Goal: Navigation & Orientation: Find specific page/section

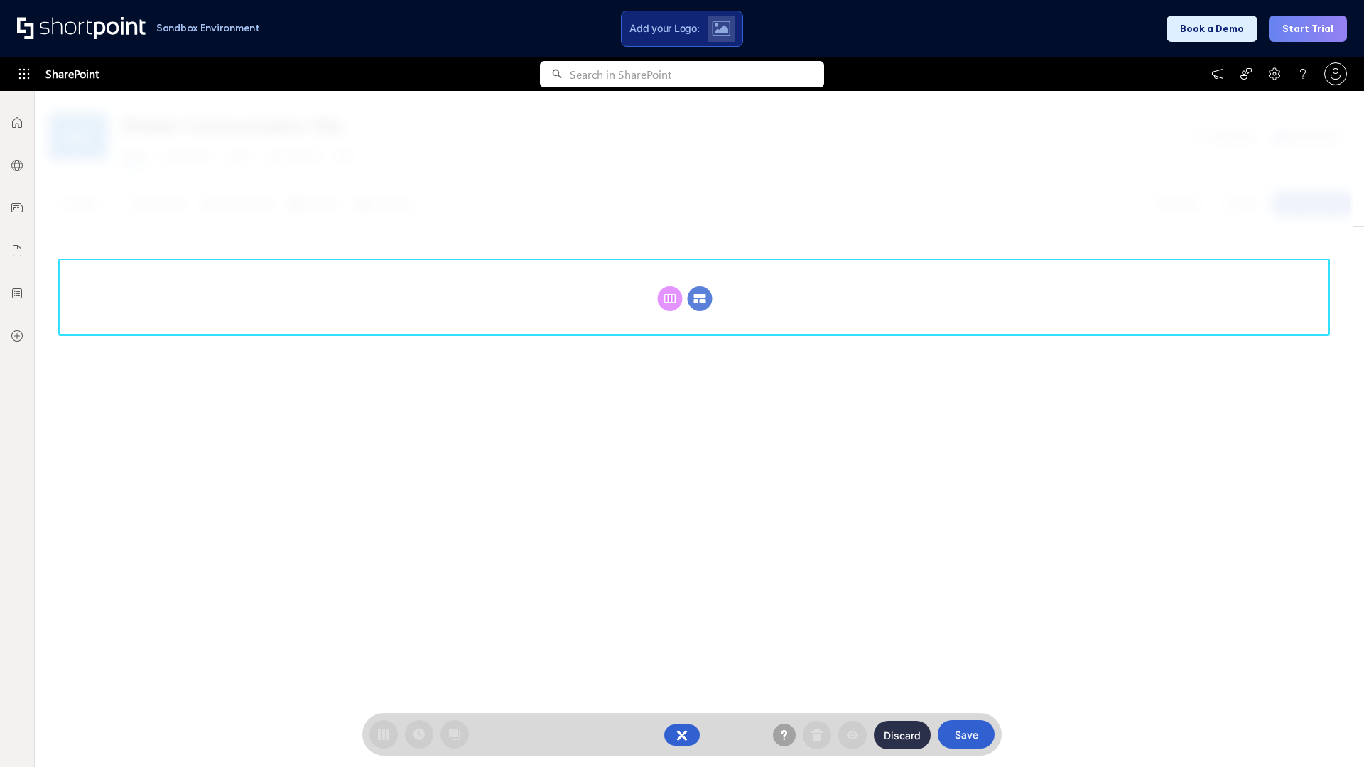
scroll to position [195, 0]
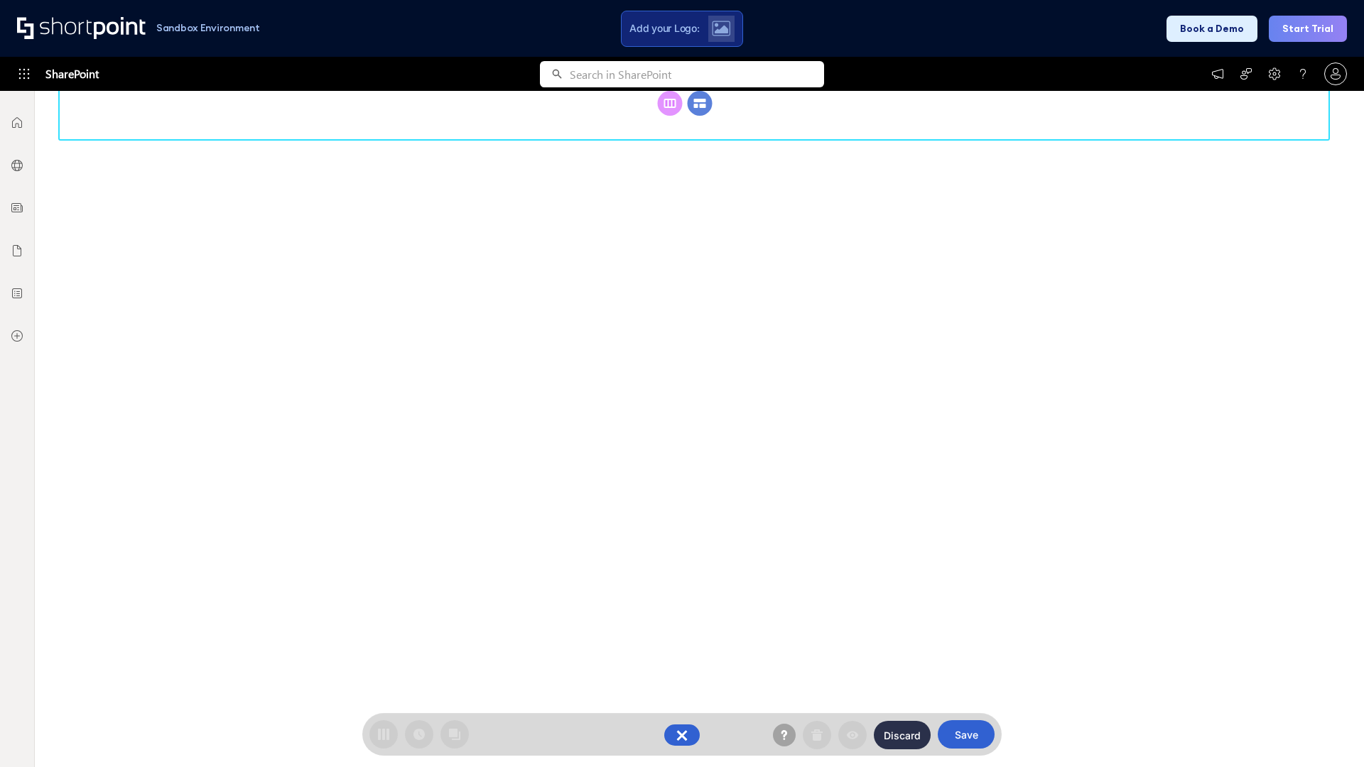
click at [700, 103] on circle at bounding box center [700, 103] width 25 height 25
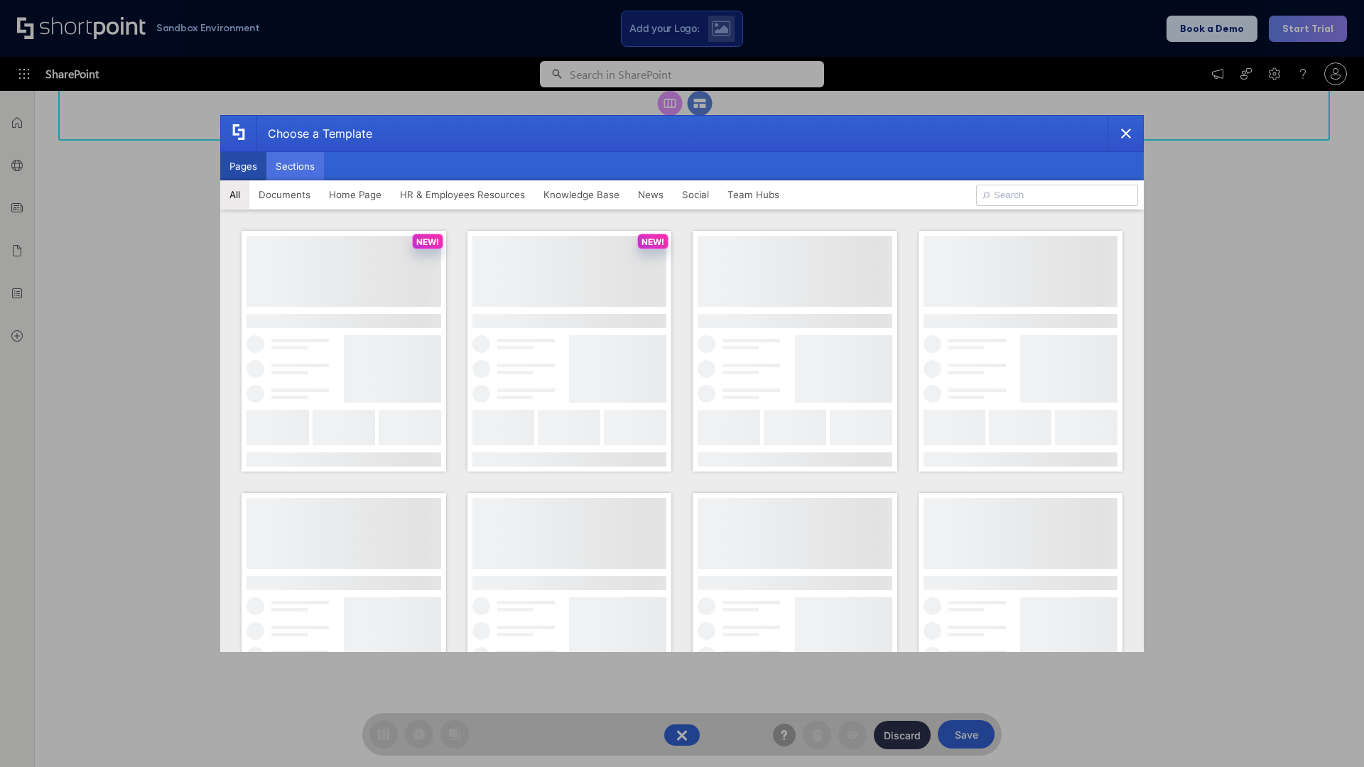
click at [295, 166] on button "Sections" at bounding box center [295, 166] width 58 height 28
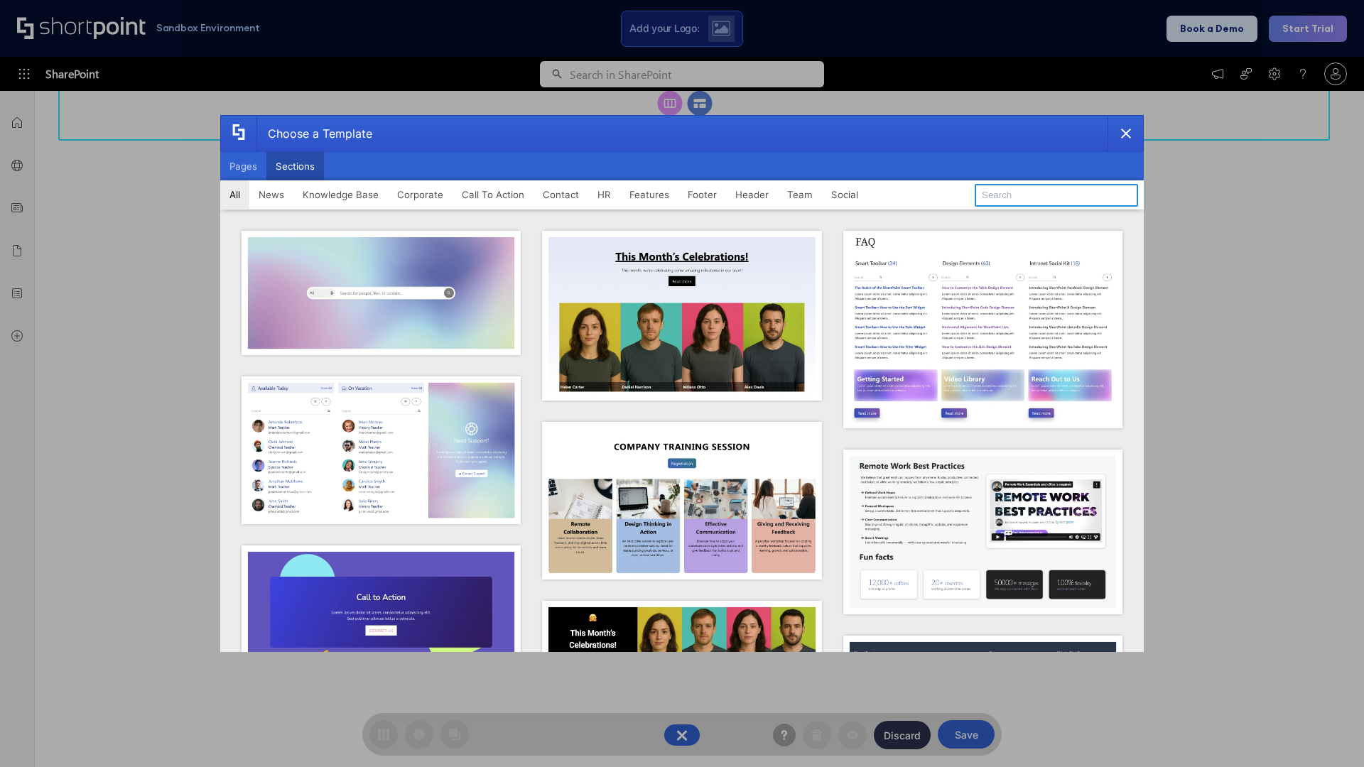
type input "Employee Spotlight 2"
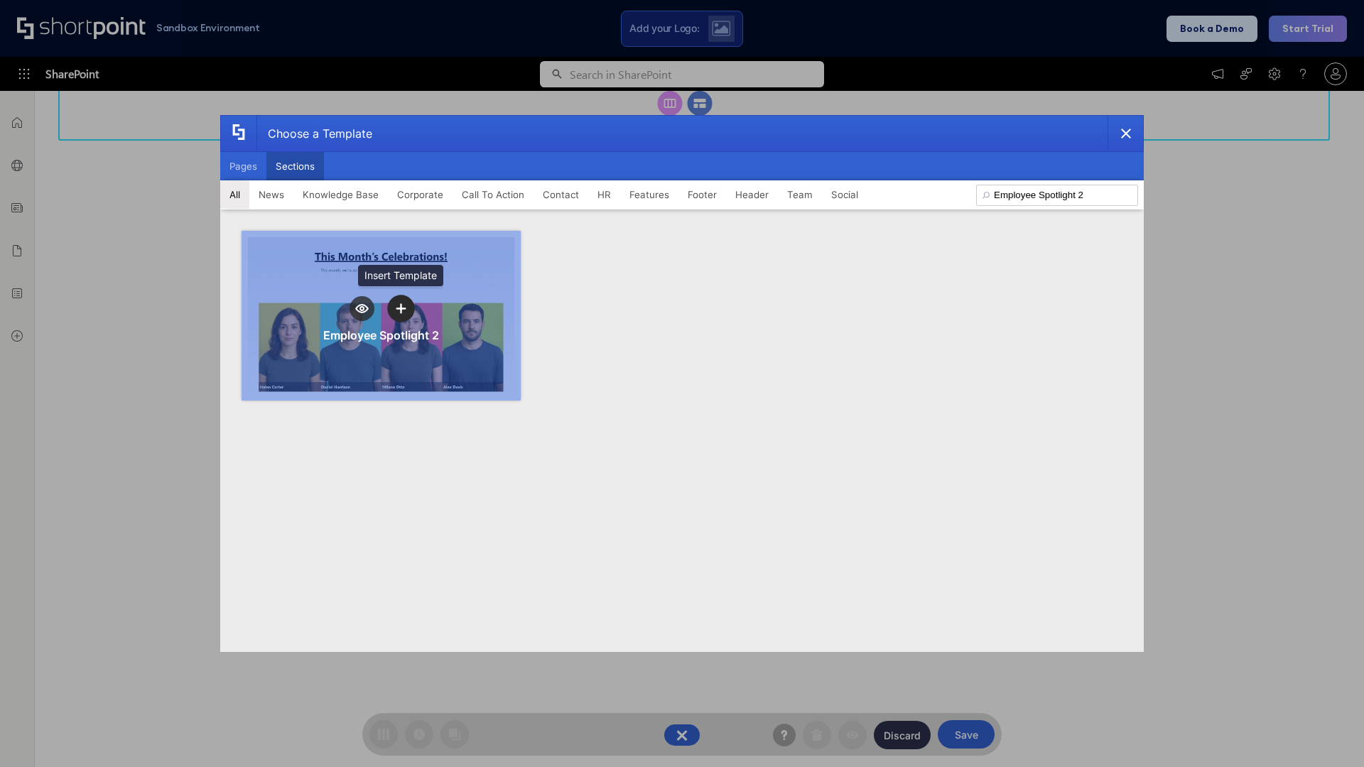
click at [401, 308] on icon "template selector" at bounding box center [401, 308] width 10 height 10
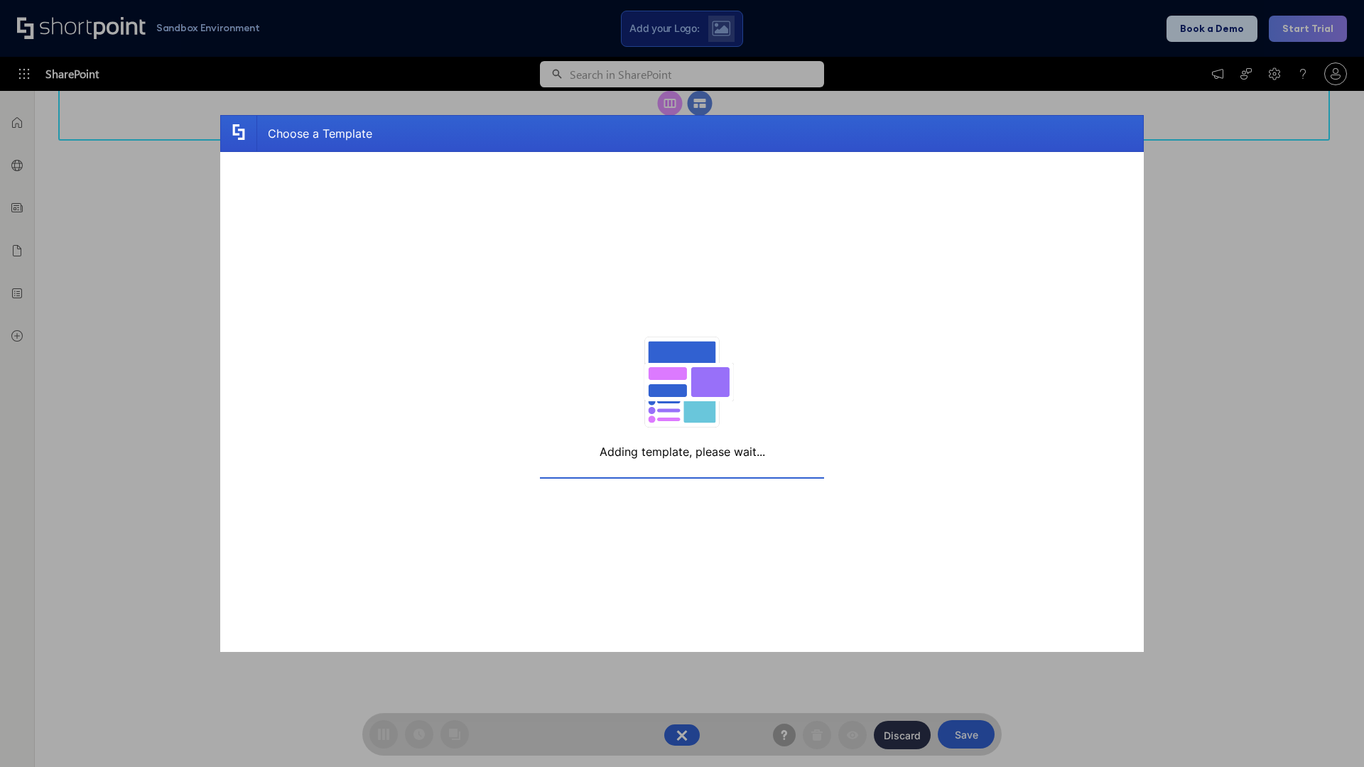
scroll to position [227, 0]
